Goal: Obtain resource: Download file/media

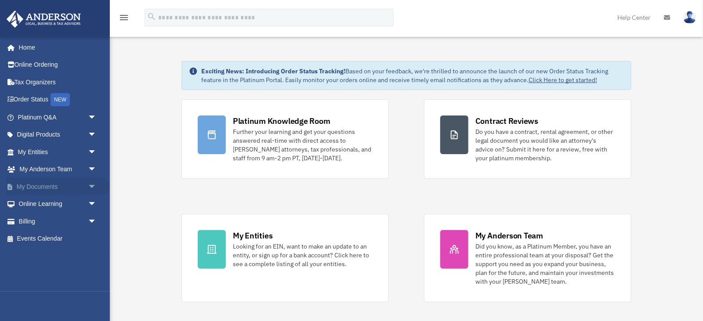
click at [88, 185] on span "arrow_drop_down" at bounding box center [97, 187] width 18 height 18
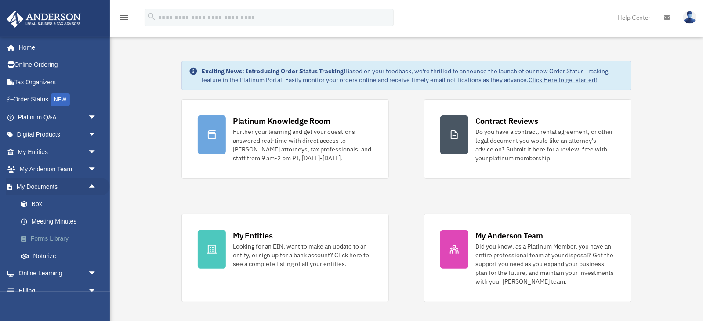
click at [49, 240] on link "Forms Library" at bounding box center [61, 239] width 98 height 18
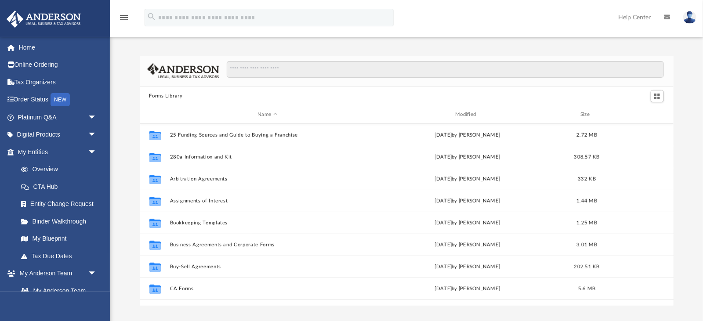
scroll to position [199, 534]
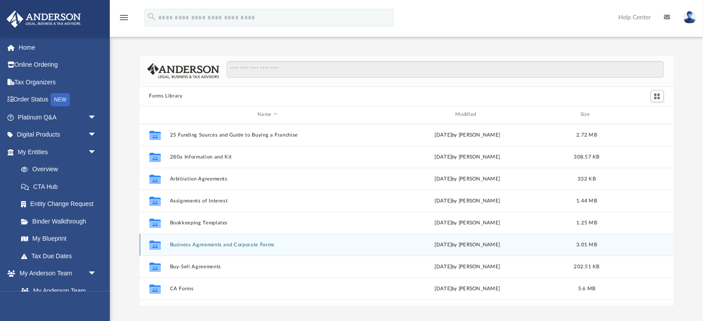
click at [234, 246] on button "Business Agreements and Corporate Forms" at bounding box center [268, 245] width 196 height 6
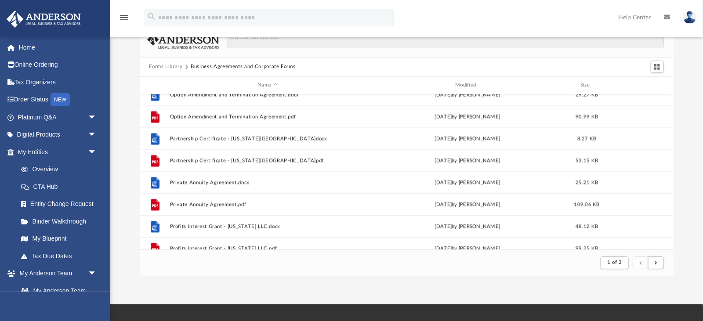
scroll to position [867, 0]
click at [662, 263] on button "submit" at bounding box center [656, 263] width 16 height 13
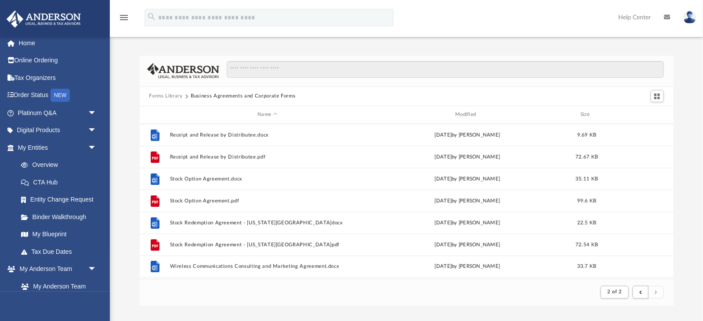
scroll to position [0, 0]
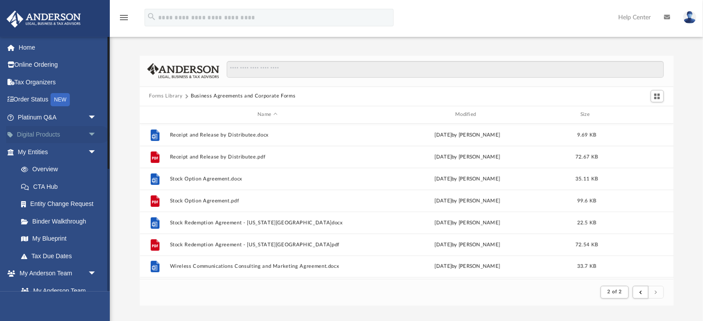
click at [89, 131] on span "arrow_drop_down" at bounding box center [97, 135] width 18 height 18
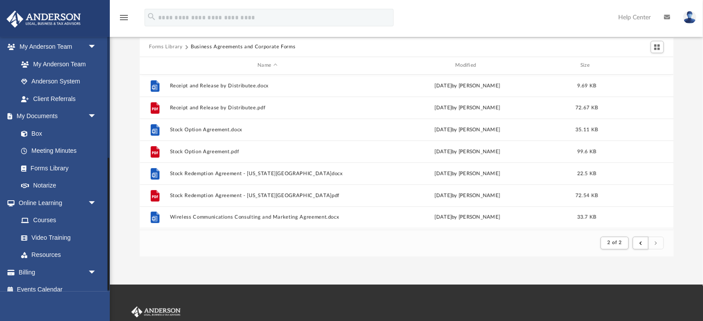
scroll to position [304, 0]
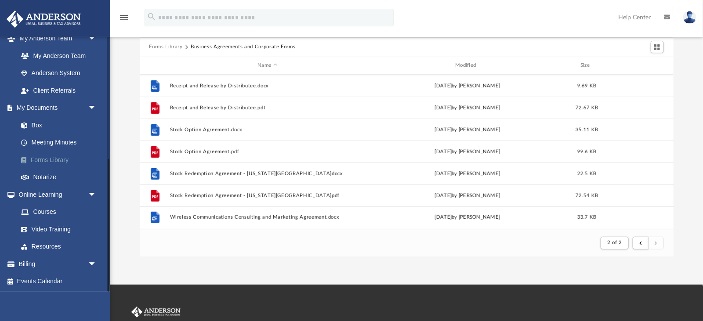
click at [32, 163] on link "Forms Library" at bounding box center [61, 160] width 98 height 18
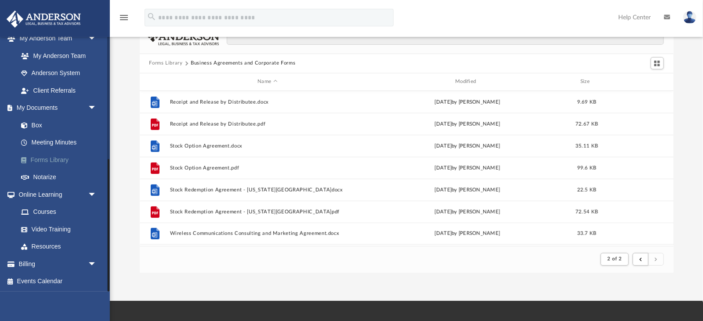
scroll to position [0, 0]
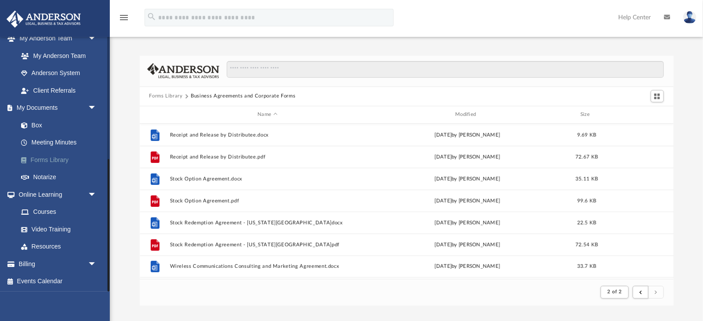
click at [51, 157] on link "Forms Library" at bounding box center [61, 160] width 98 height 18
click at [50, 163] on link "Forms Library" at bounding box center [61, 161] width 98 height 18
click at [53, 168] on link "Forms Library" at bounding box center [61, 161] width 98 height 18
click at [124, 12] on icon "menu" at bounding box center [124, 17] width 11 height 11
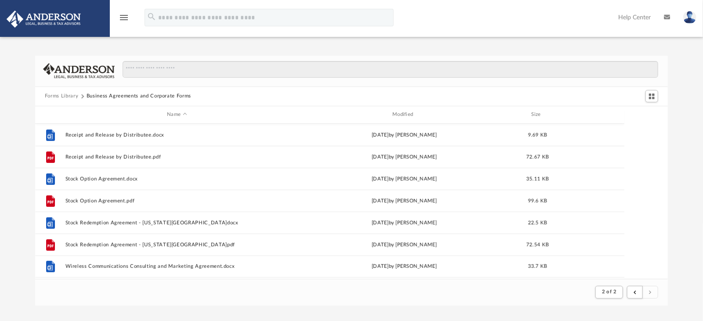
scroll to position [172, 633]
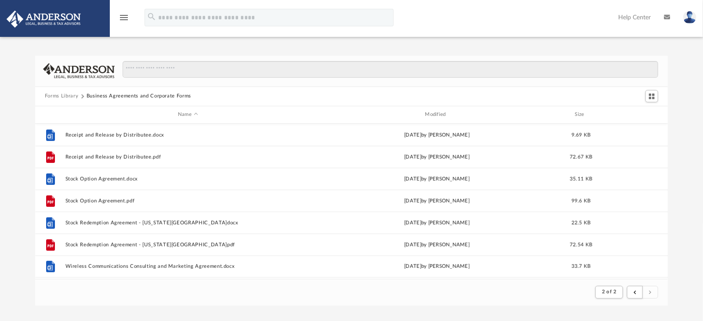
click at [120, 15] on icon "menu" at bounding box center [124, 17] width 11 height 11
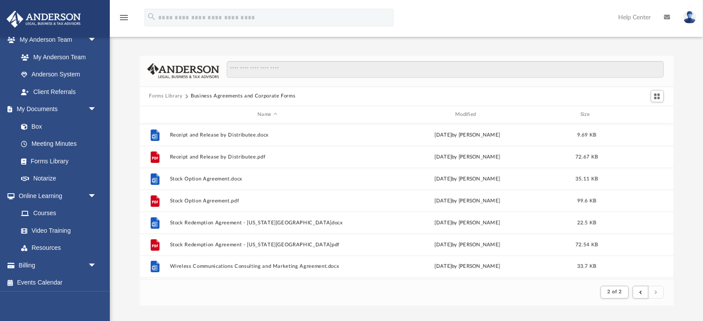
scroll to position [172, 534]
click at [32, 108] on link "My Documents arrow_drop_down" at bounding box center [58, 110] width 104 height 18
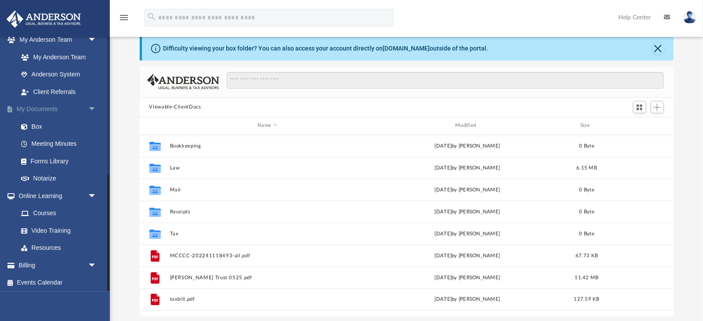
scroll to position [18, 0]
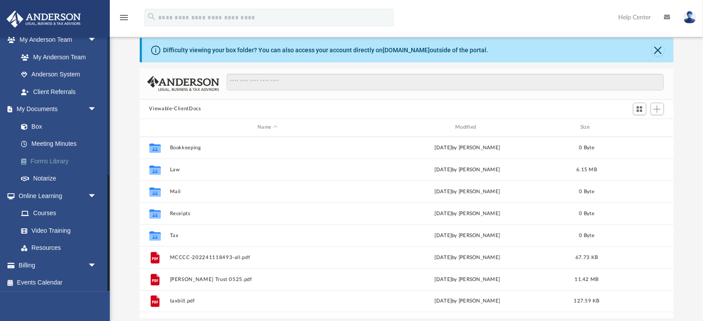
click at [54, 160] on link "Forms Library" at bounding box center [61, 161] width 98 height 18
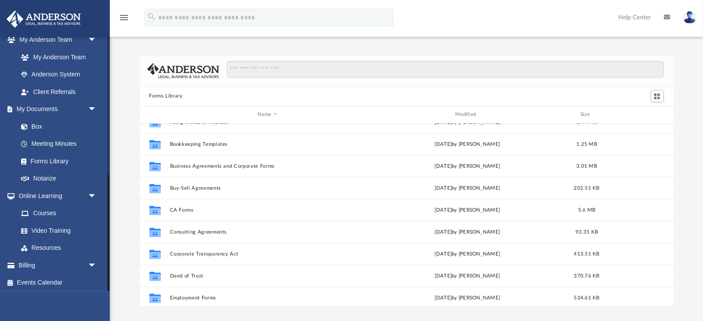
scroll to position [80, 0]
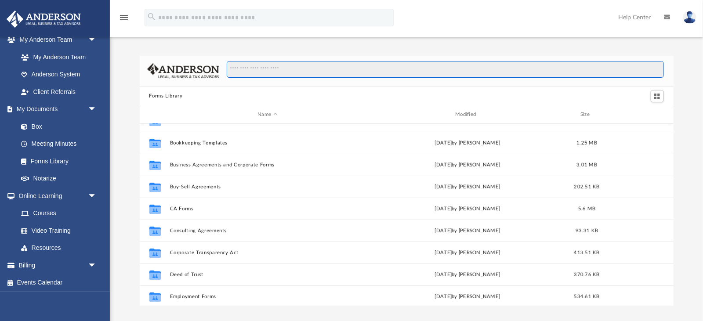
click at [261, 67] on input "Search files and folders" at bounding box center [445, 69] width 437 height 17
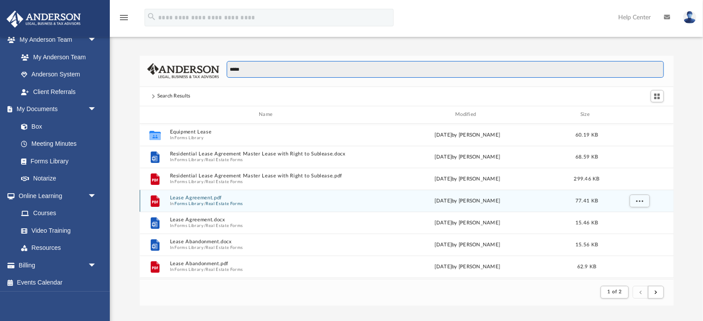
type input "*****"
click at [196, 201] on button "Forms Library" at bounding box center [188, 204] width 29 height 6
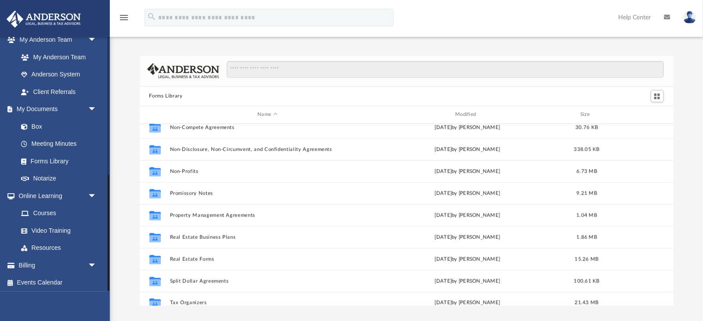
scroll to position [477, 0]
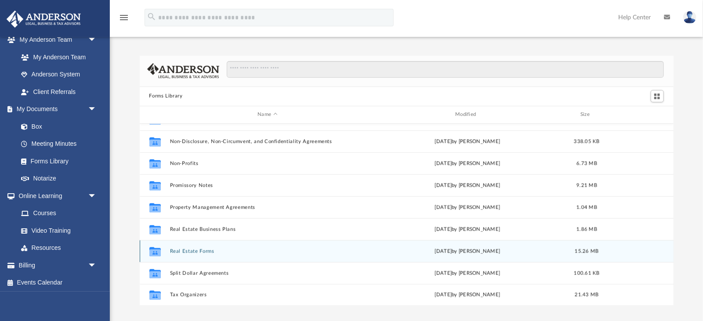
click at [191, 251] on button "Real Estate Forms" at bounding box center [268, 251] width 196 height 6
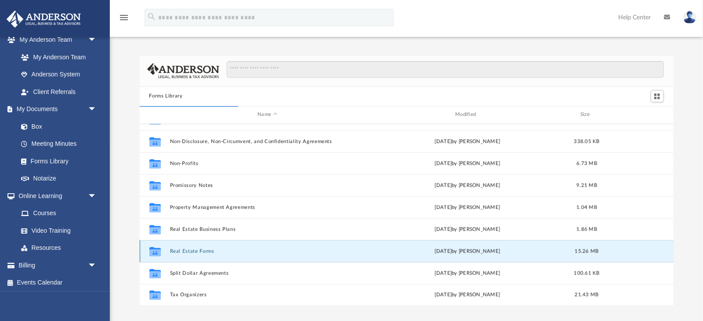
click at [183, 252] on button "Real Estate Forms" at bounding box center [268, 251] width 196 height 6
click at [194, 253] on button "Real Estate Forms" at bounding box center [268, 251] width 196 height 6
click at [212, 250] on button "Real Estate Forms" at bounding box center [268, 251] width 196 height 6
click at [208, 250] on button "Real Estate Forms" at bounding box center [268, 251] width 196 height 6
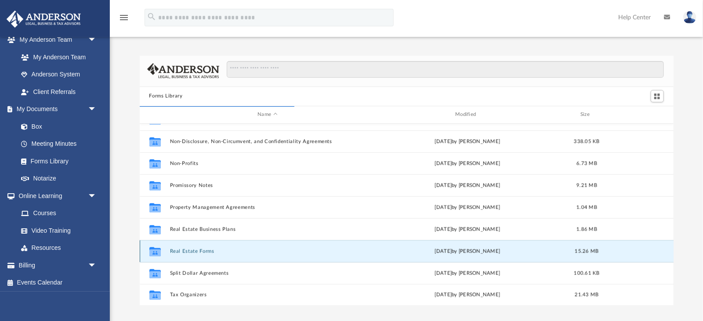
click at [208, 250] on button "Real Estate Forms" at bounding box center [268, 251] width 196 height 6
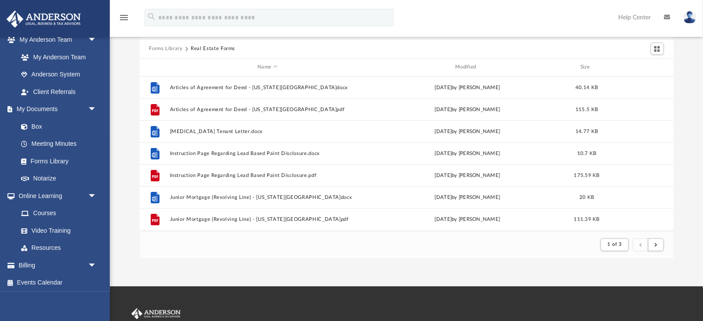
scroll to position [50, 0]
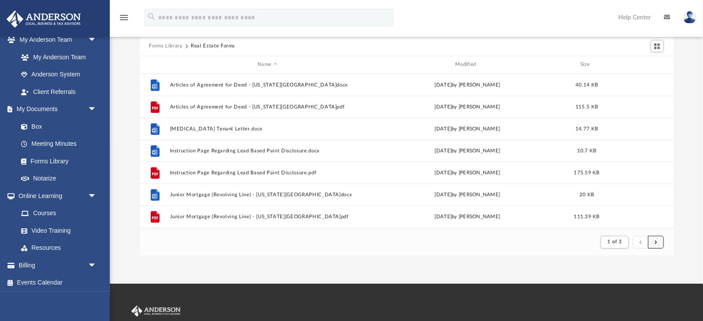
click at [663, 244] on button "submit" at bounding box center [656, 242] width 16 height 13
click at [655, 244] on button "submit" at bounding box center [656, 242] width 16 height 13
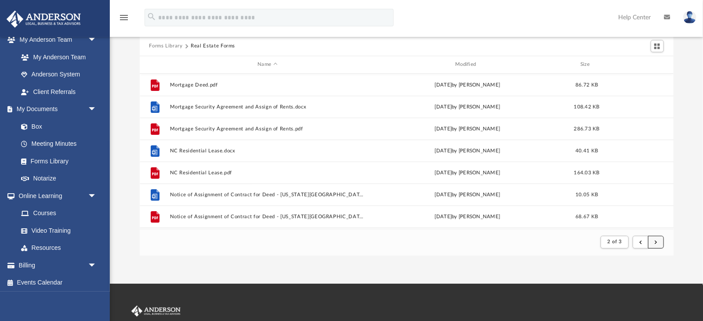
click at [656, 243] on span "submit" at bounding box center [656, 241] width 3 height 5
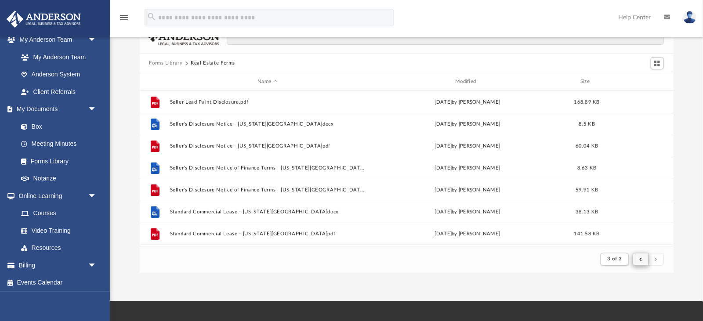
scroll to position [34, 0]
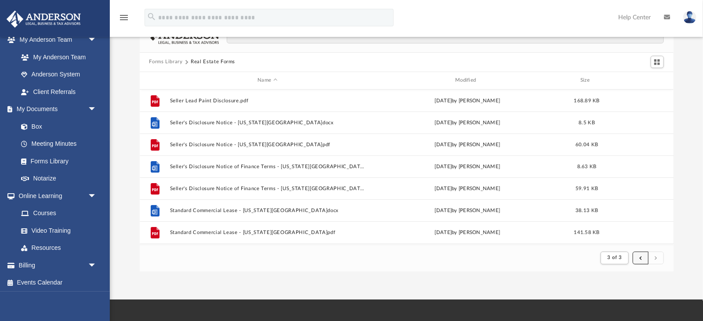
click at [641, 259] on span "submit" at bounding box center [640, 257] width 3 height 5
click at [641, 257] on span "submit" at bounding box center [640, 257] width 3 height 5
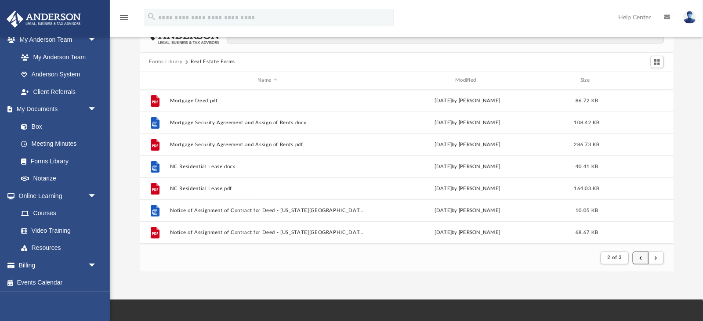
click at [641, 259] on span "submit" at bounding box center [640, 257] width 3 height 5
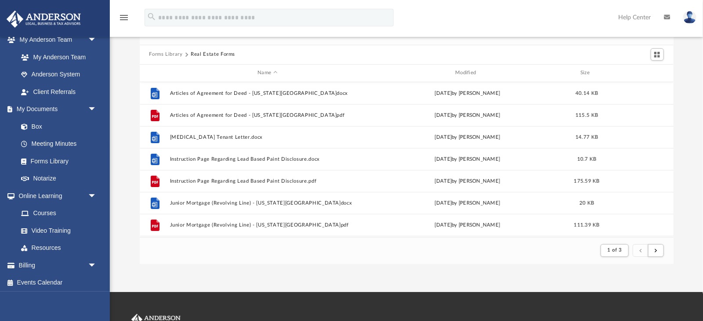
scroll to position [42, 0]
click at [663, 250] on button "submit" at bounding box center [656, 250] width 16 height 13
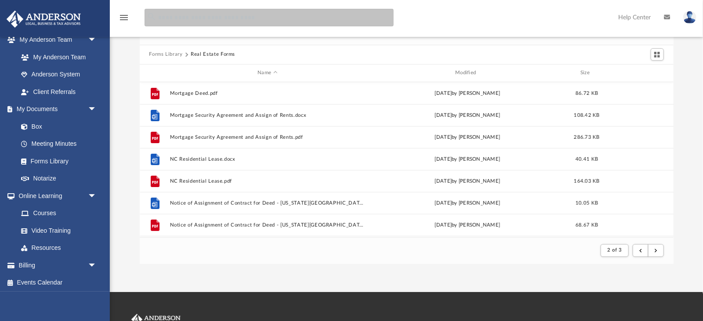
click at [257, 15] on input "search" at bounding box center [269, 18] width 249 height 18
type input "*****"
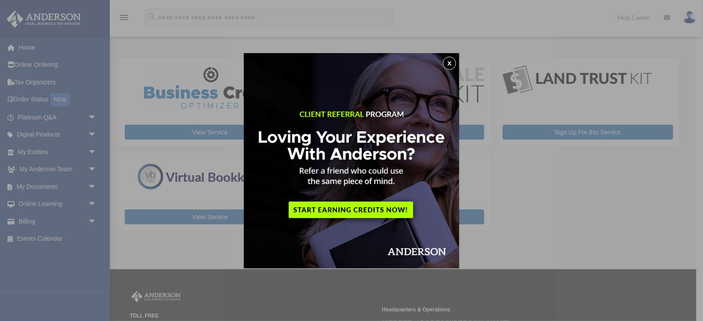
click at [446, 63] on button "x" at bounding box center [449, 63] width 13 height 13
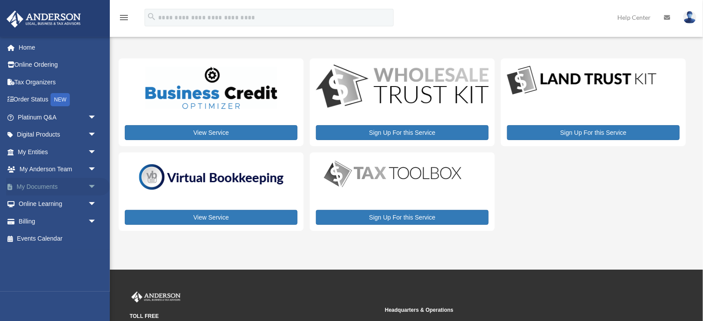
click at [89, 186] on span "arrow_drop_down" at bounding box center [97, 187] width 18 height 18
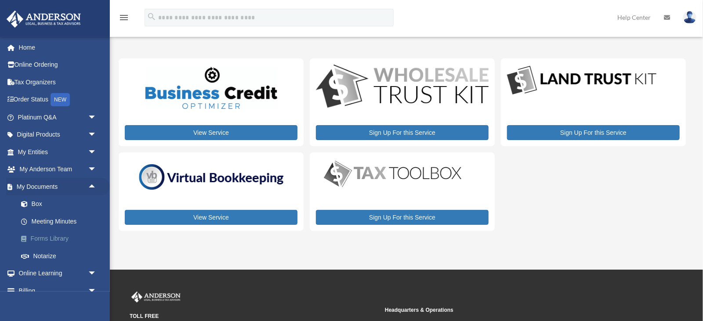
click at [57, 240] on link "Forms Library" at bounding box center [61, 239] width 98 height 18
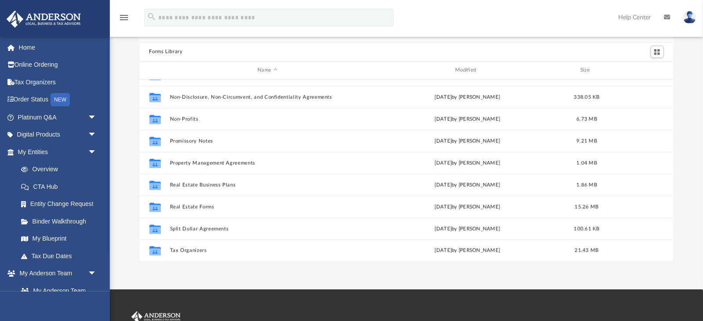
scroll to position [49, 0]
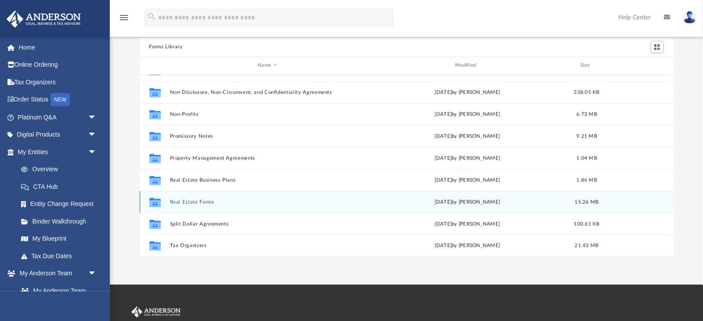
click at [185, 200] on button "Real Estate Forms" at bounding box center [268, 202] width 196 height 6
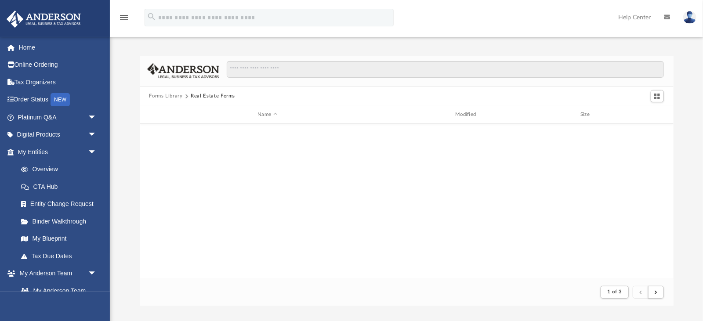
scroll to position [0, 0]
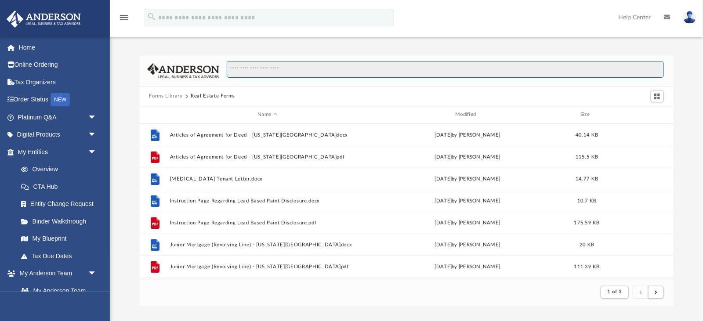
click at [280, 68] on input "Search files and folders" at bounding box center [445, 69] width 437 height 17
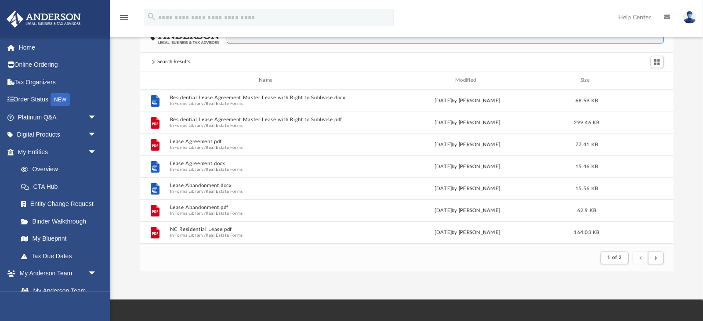
scroll to position [35, 0]
type input "*****"
click at [662, 259] on button "submit" at bounding box center [656, 257] width 16 height 13
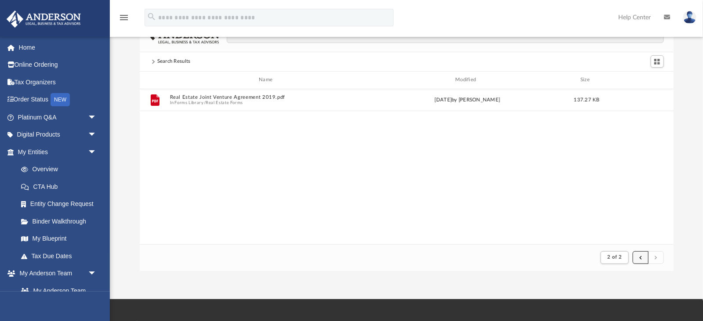
click at [641, 260] on button "submit" at bounding box center [641, 257] width 16 height 13
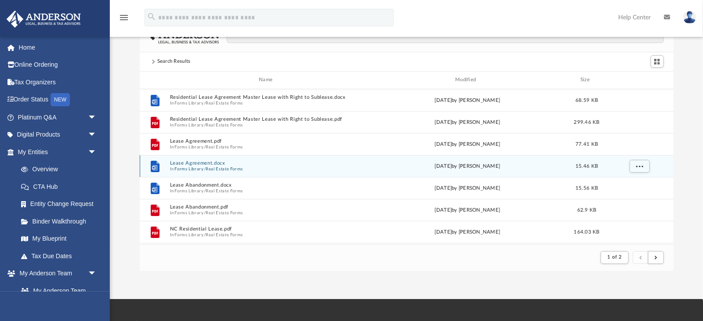
click at [198, 162] on button "Lease Agreement.docx" at bounding box center [268, 163] width 196 height 6
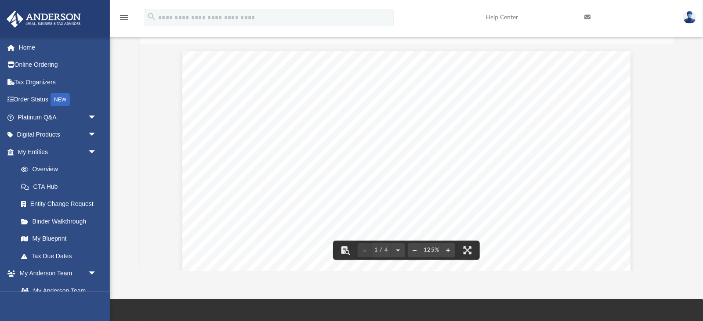
scroll to position [0, 0]
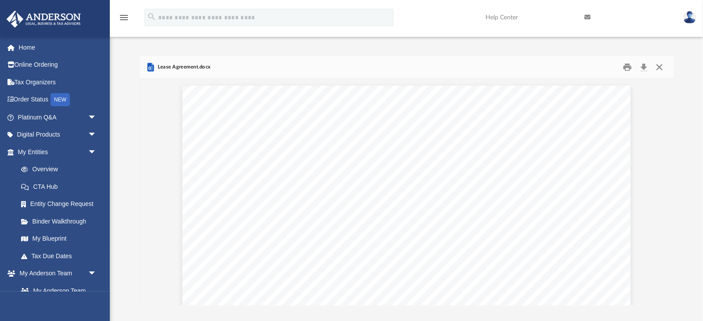
click at [664, 69] on button "Close" at bounding box center [659, 67] width 16 height 14
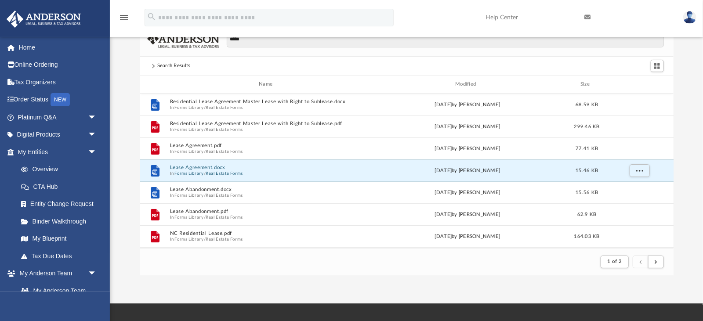
scroll to position [31, 0]
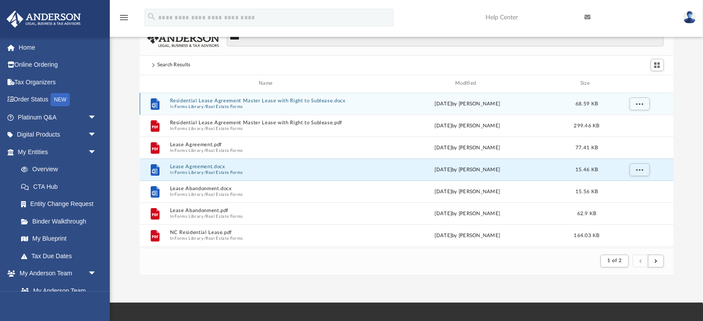
click at [222, 101] on button "Residential Lease Agreement Master Lease with Right to Sublease.docx" at bounding box center [268, 101] width 196 height 6
